Goal: Task Accomplishment & Management: Manage account settings

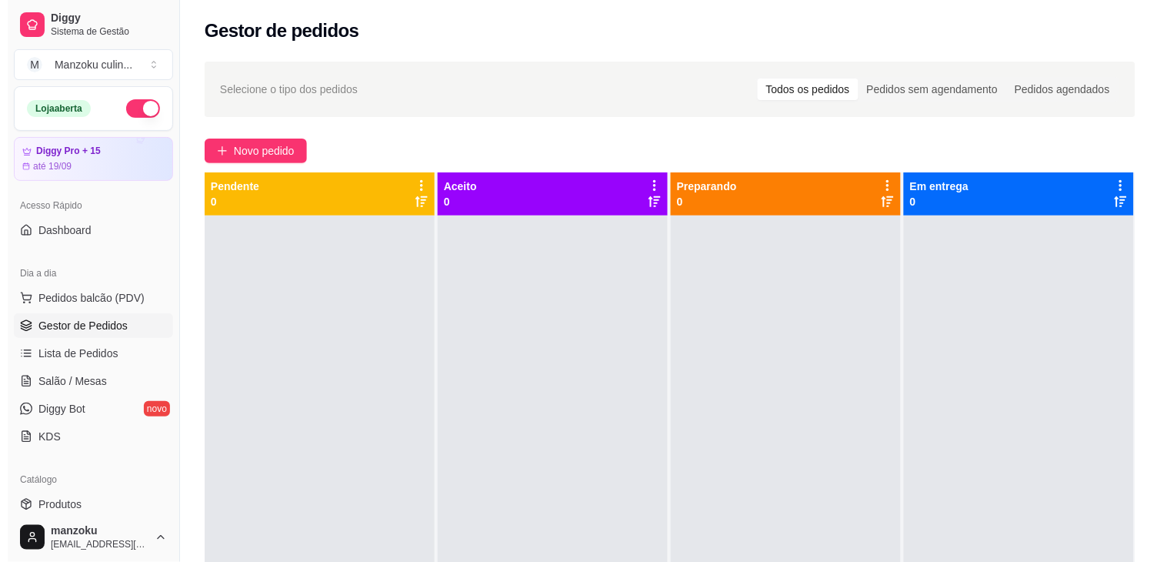
scroll to position [171, 0]
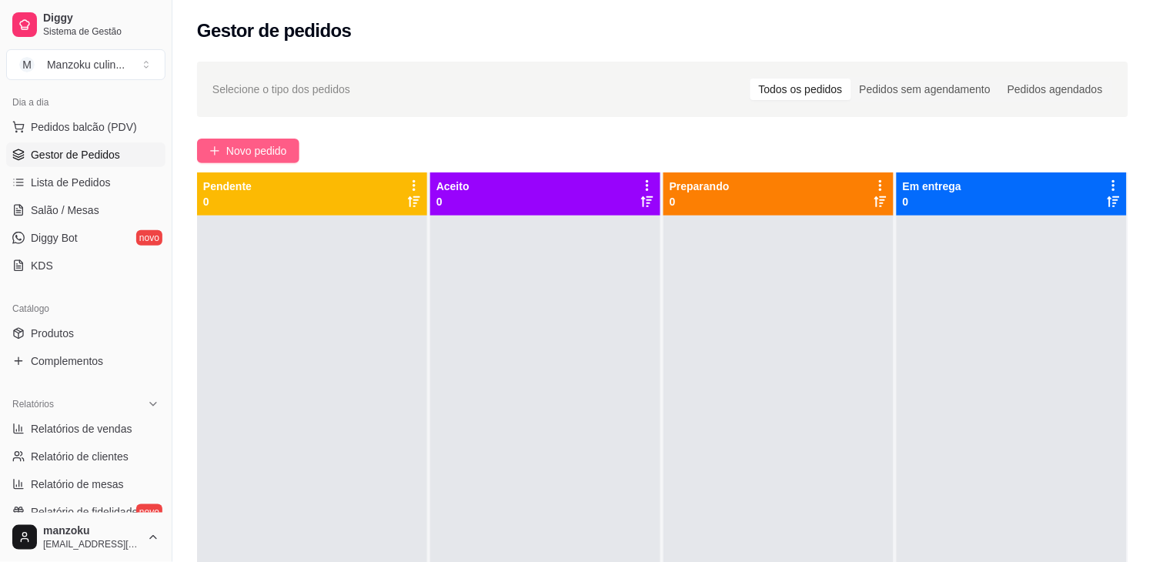
click at [272, 151] on span "Novo pedido" at bounding box center [256, 150] width 61 height 17
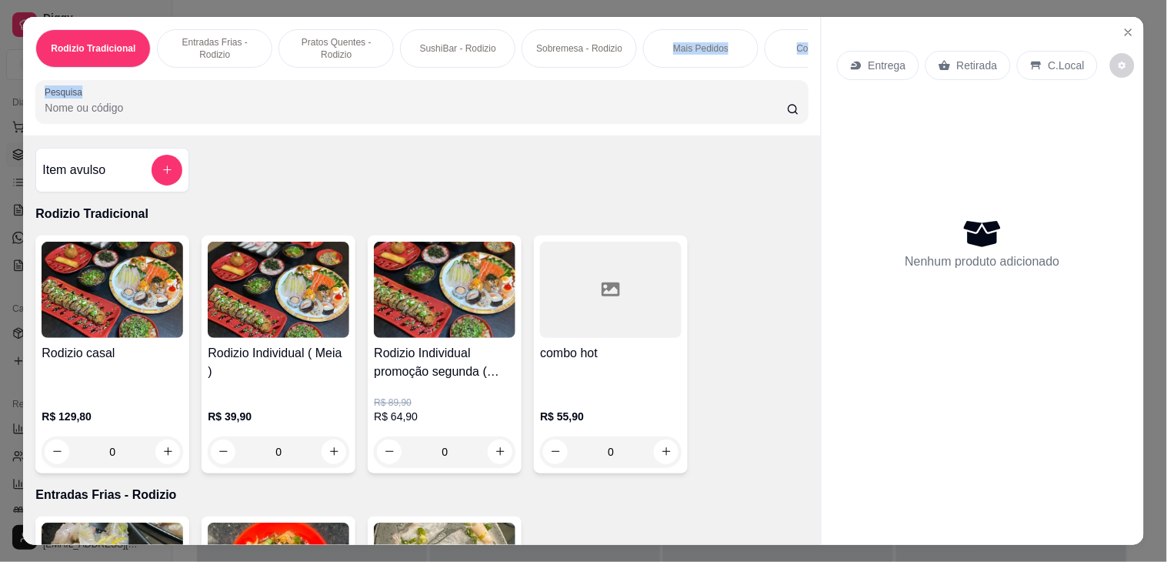
drag, startPoint x: 647, startPoint y: 45, endPoint x: 226, endPoint y: 77, distance: 422.2
click at [226, 77] on div "Rodizio Tradicional Entradas Frias - Rodizio Pratos Quentes - Rodizio SushiBar …" at bounding box center [421, 76] width 797 height 119
click at [687, 48] on div "Mais Pedidos" at bounding box center [700, 48] width 115 height 38
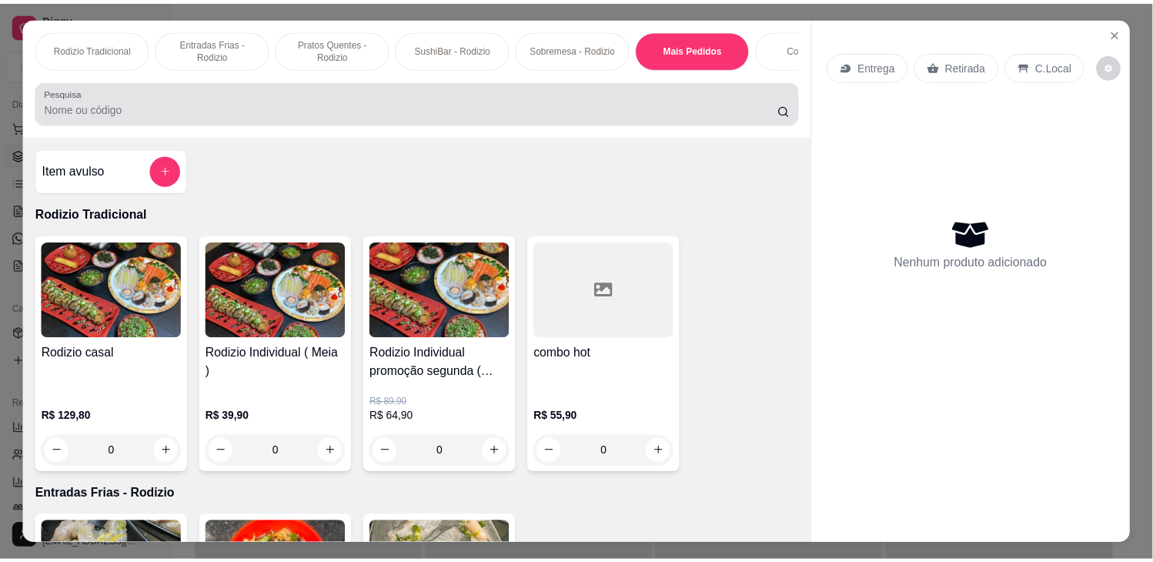
scroll to position [2082, 0]
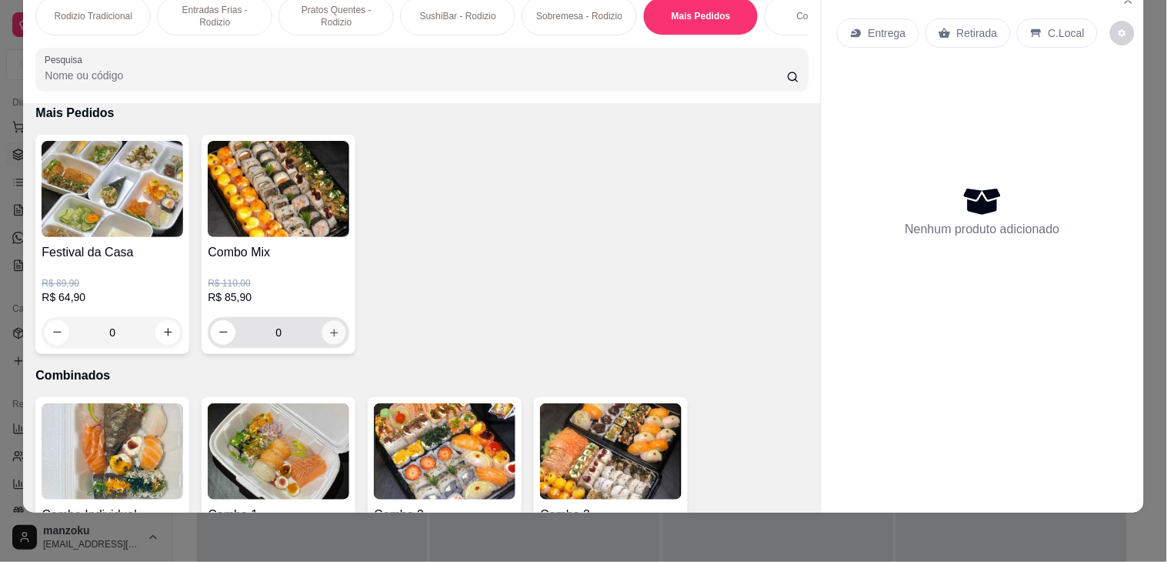
click at [332, 327] on icon "increase-product-quantity" at bounding box center [335, 333] width 12 height 12
type input "1"
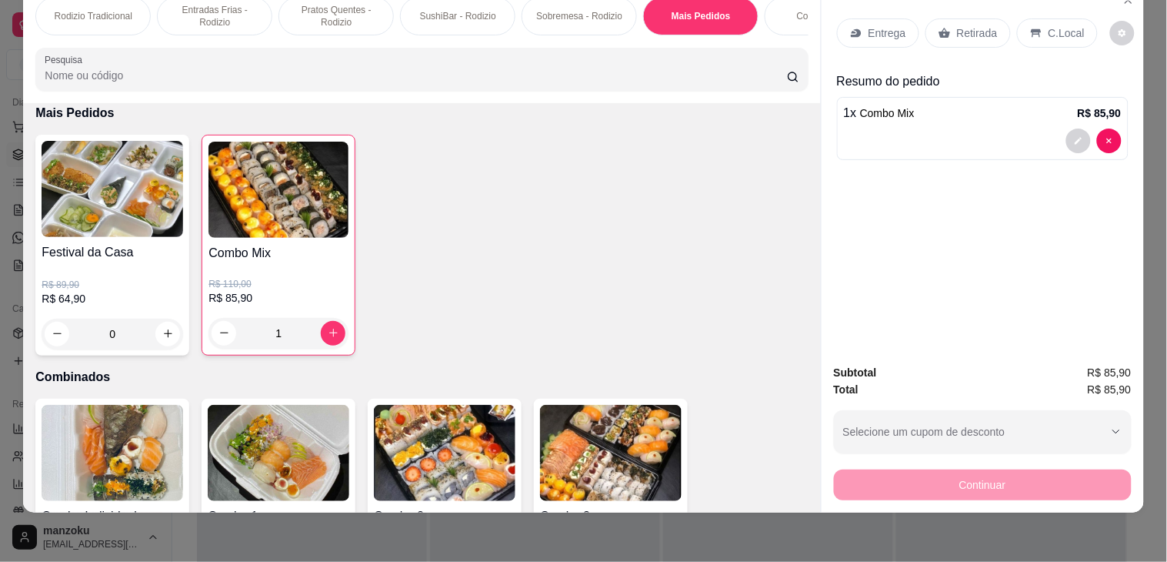
click at [970, 25] on p "Retirada" at bounding box center [977, 32] width 41 height 15
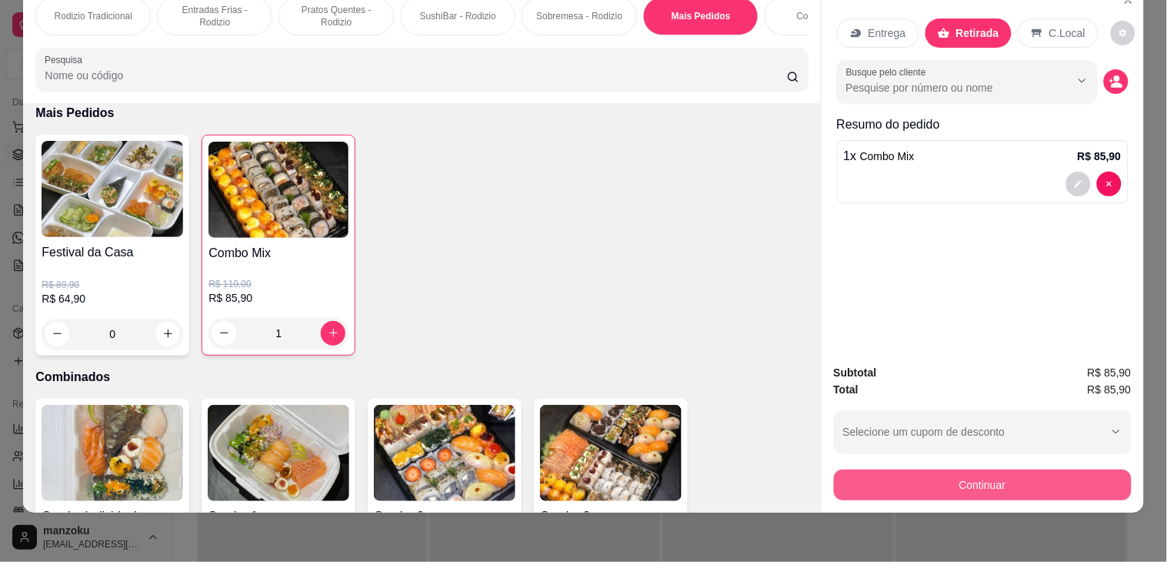
click at [991, 482] on button "Continuar" at bounding box center [983, 484] width 298 height 31
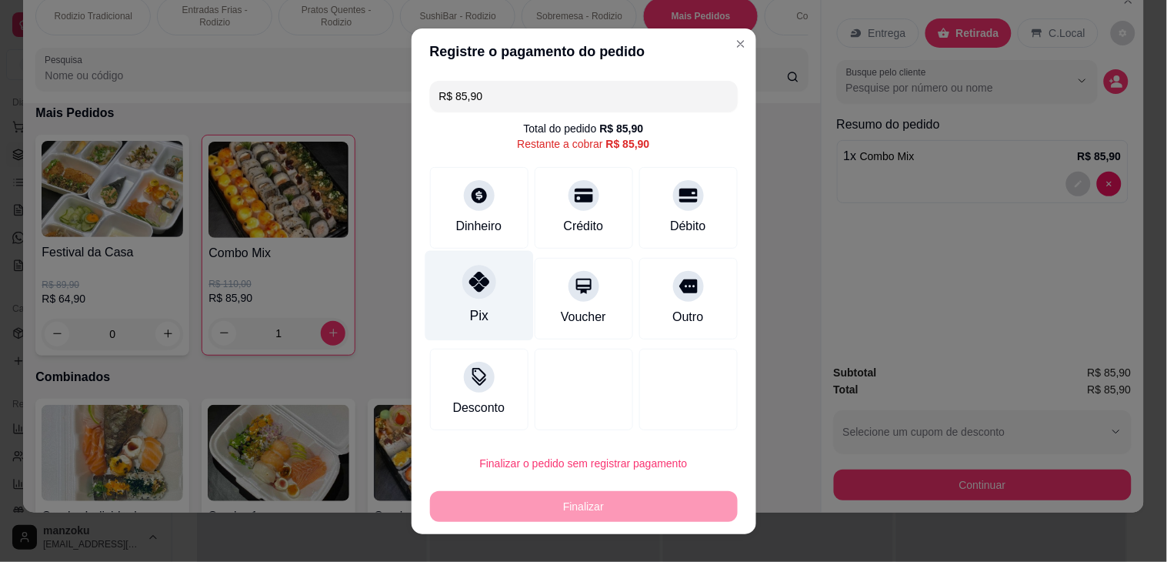
click at [492, 285] on div "Pix" at bounding box center [479, 295] width 109 height 90
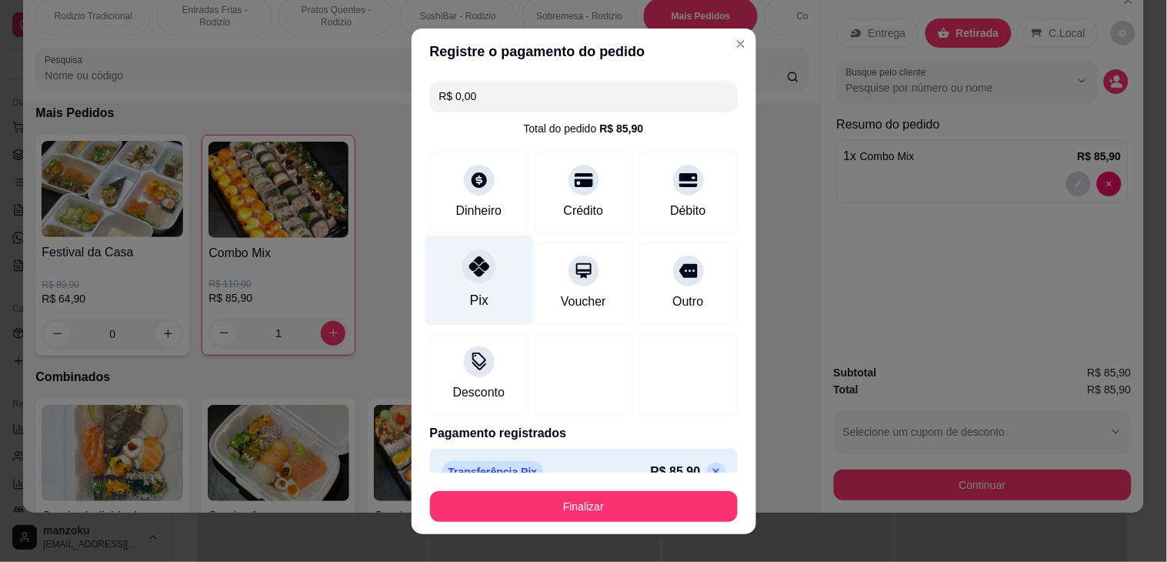
type input "R$ 0,00"
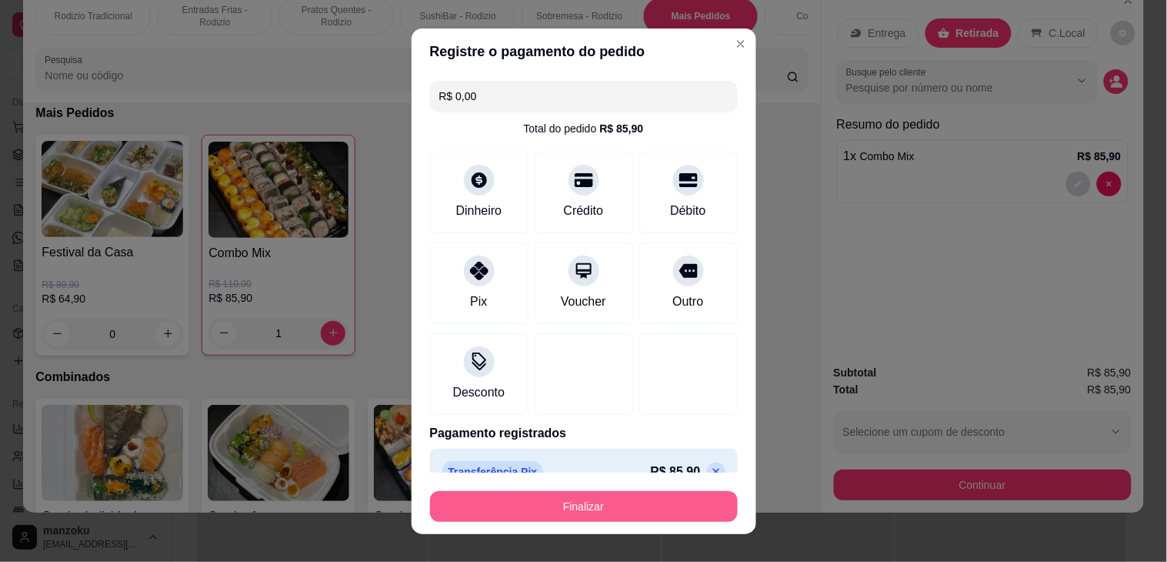
click at [593, 494] on button "Finalizar" at bounding box center [584, 506] width 308 height 31
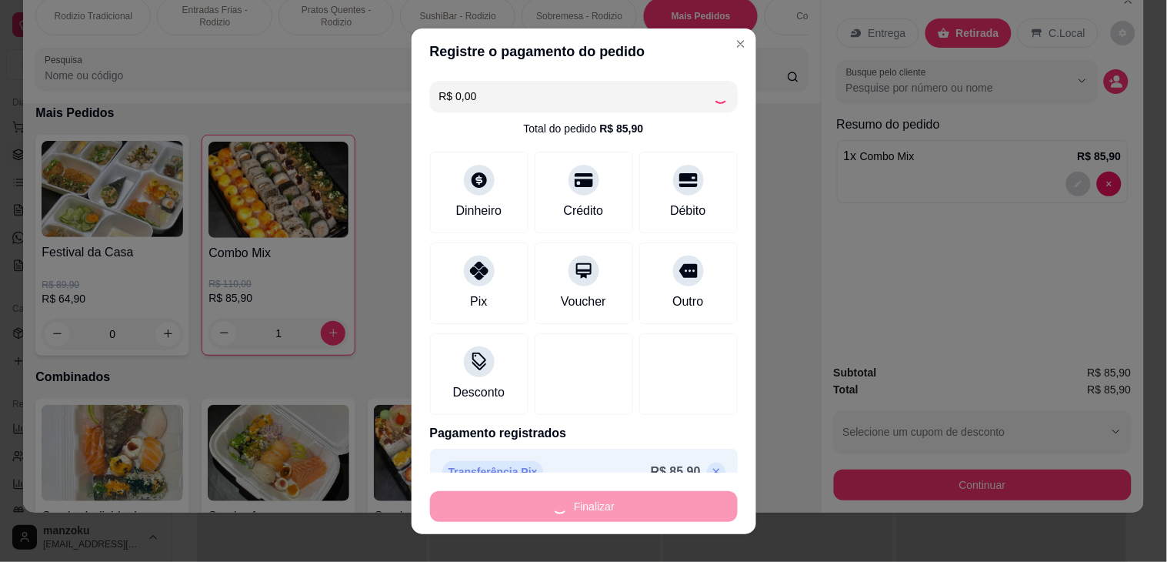
type input "0"
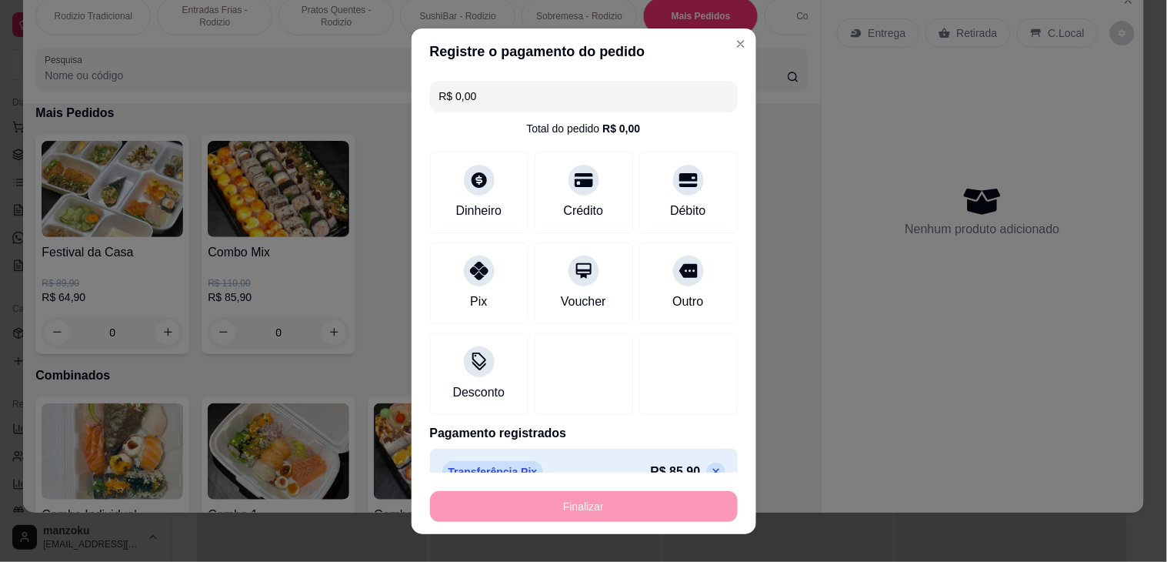
type input "-R$ 85,90"
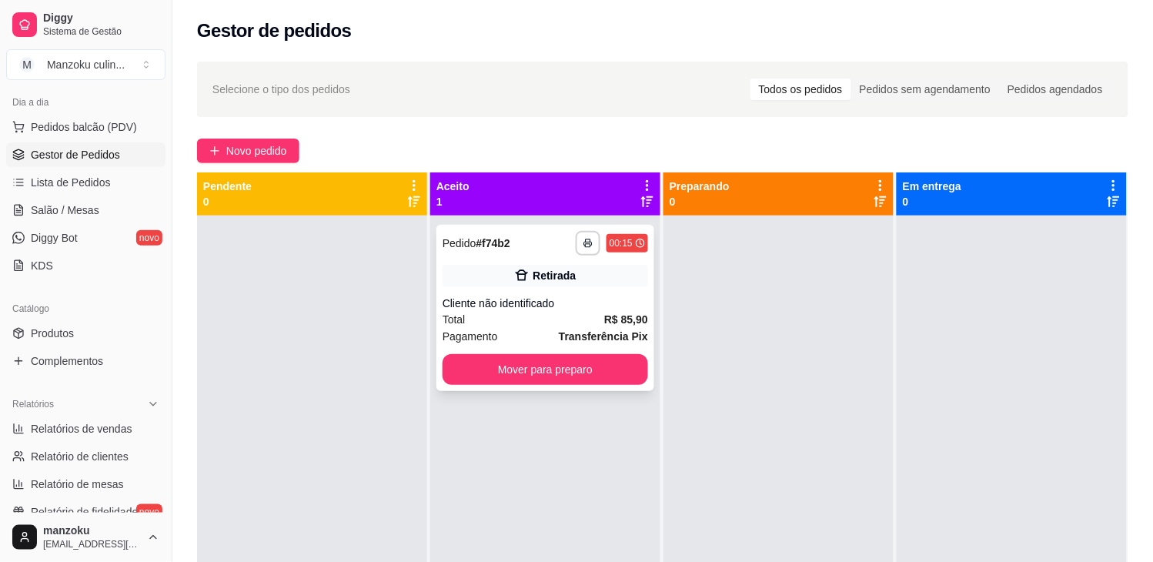
click at [585, 389] on div "**********" at bounding box center [545, 308] width 218 height 166
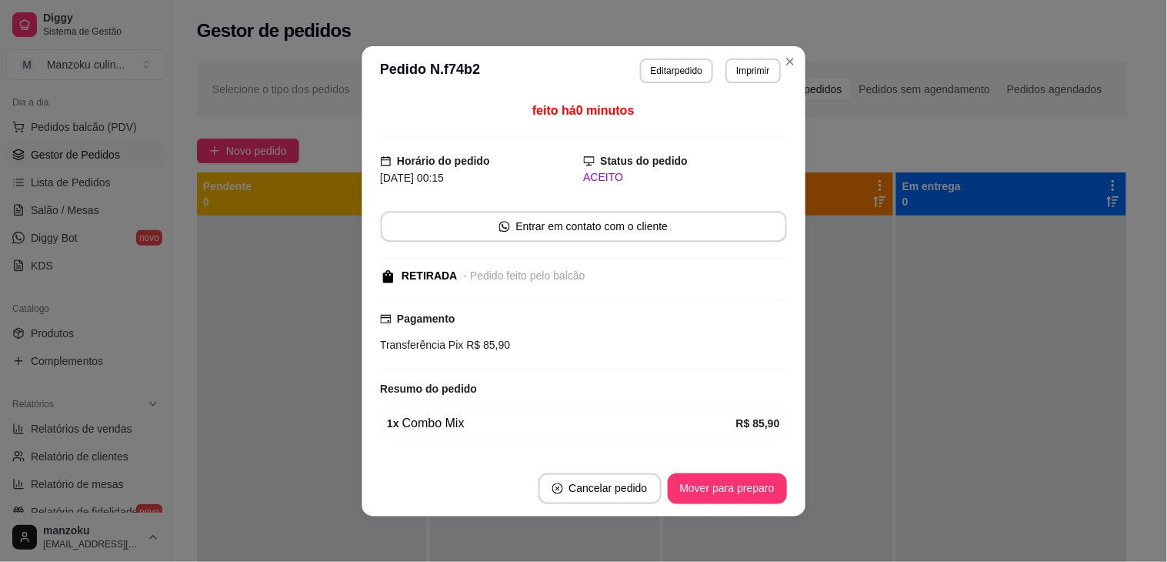
click at [590, 369] on div "Pagamento Transferência Pix R$ 85,90" at bounding box center [583, 334] width 407 height 71
drag, startPoint x: 708, startPoint y: 471, endPoint x: 716, endPoint y: 482, distance: 13.2
click at [709, 472] on footer "Cancelar pedido Mover para preparo" at bounding box center [583, 487] width 443 height 55
click at [720, 488] on button "Mover para preparo" at bounding box center [727, 487] width 119 height 31
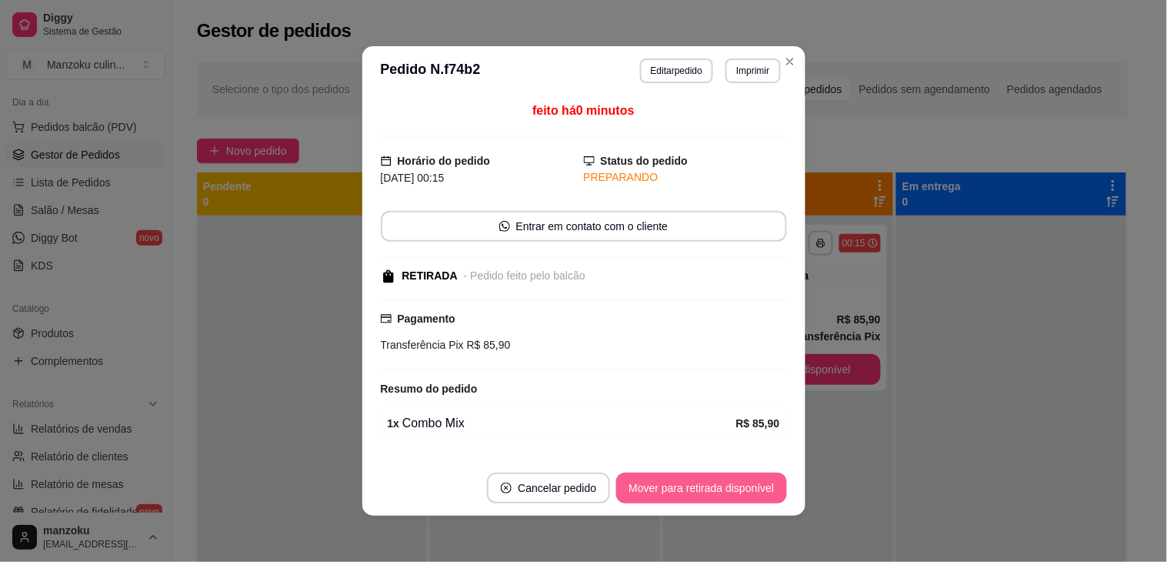
click at [719, 486] on button "Mover para retirada disponível" at bounding box center [701, 487] width 170 height 31
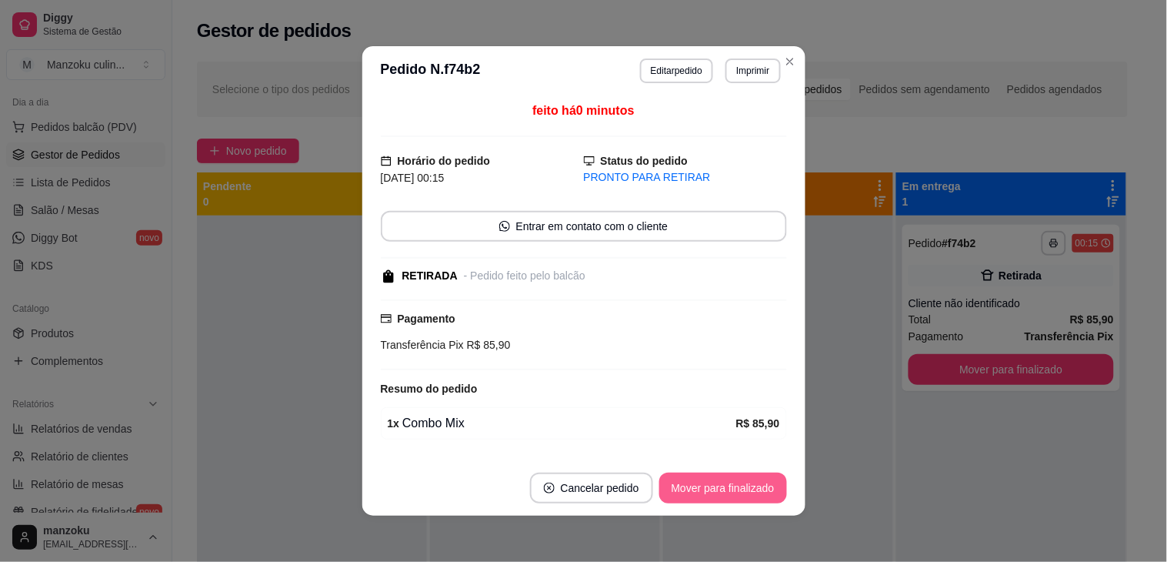
click at [713, 480] on button "Mover para finalizado" at bounding box center [723, 487] width 128 height 31
